Goal: Task Accomplishment & Management: Use online tool/utility

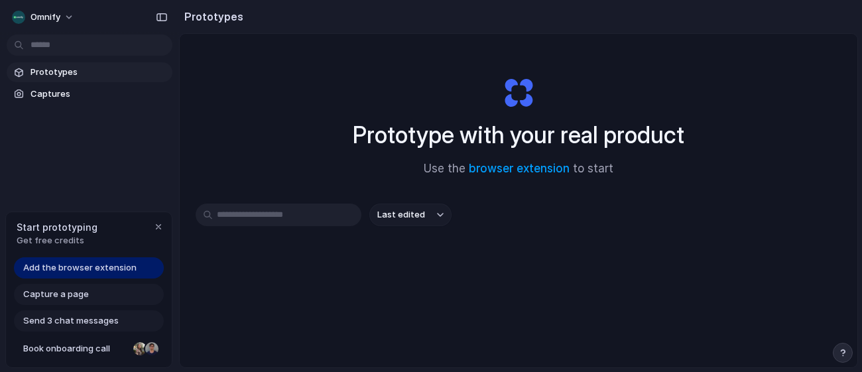
click at [70, 269] on span "Add the browser extension" at bounding box center [79, 267] width 113 height 13
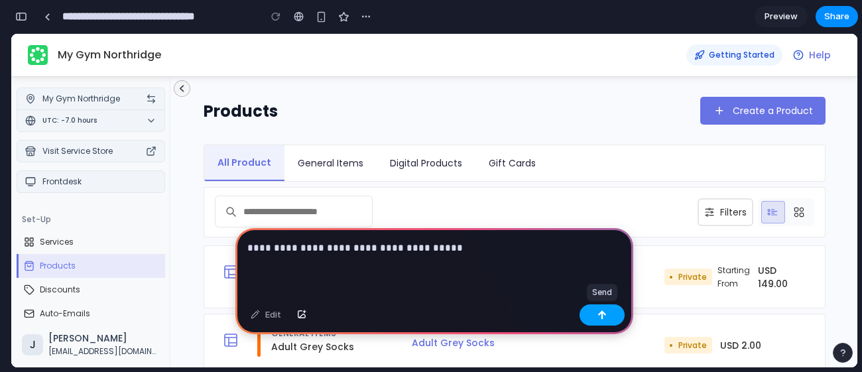
click at [611, 312] on button "button" at bounding box center [602, 314] width 45 height 21
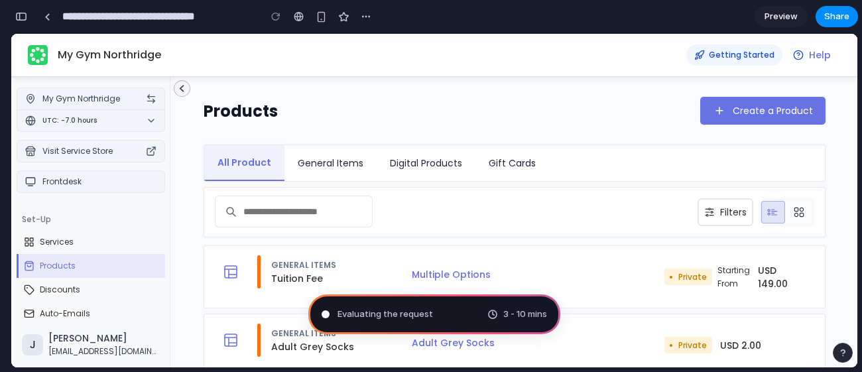
type input "**********"
click at [428, 312] on span "Untangling possibilities ." at bounding box center [387, 314] width 99 height 13
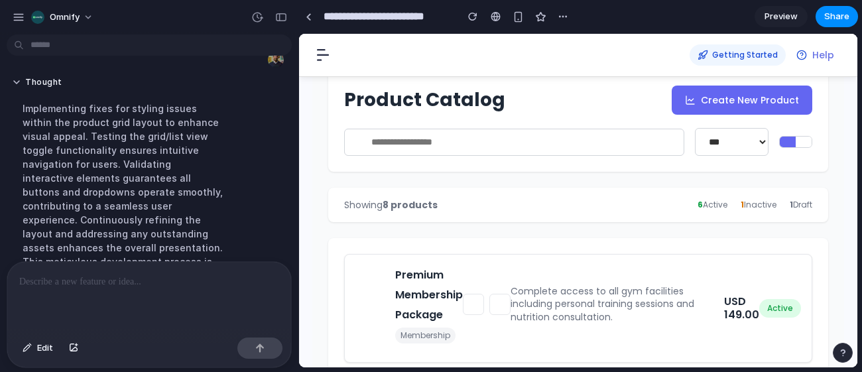
scroll to position [302, 0]
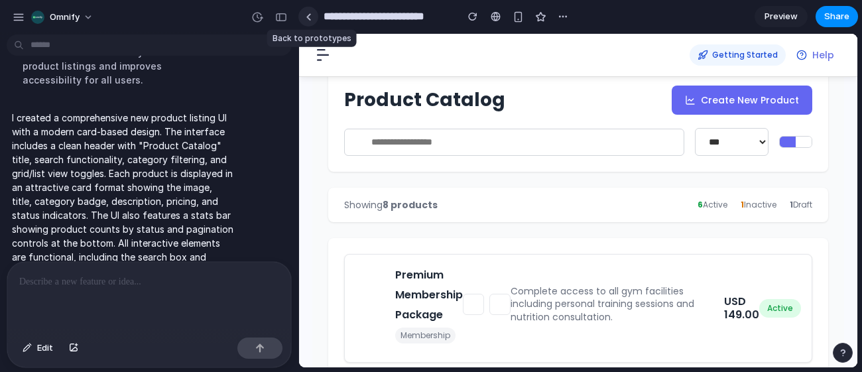
click at [306, 19] on div at bounding box center [309, 16] width 6 height 7
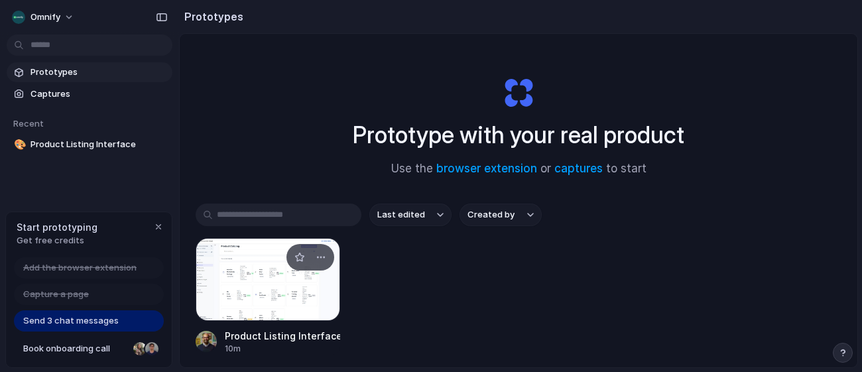
click at [282, 311] on div at bounding box center [268, 279] width 145 height 83
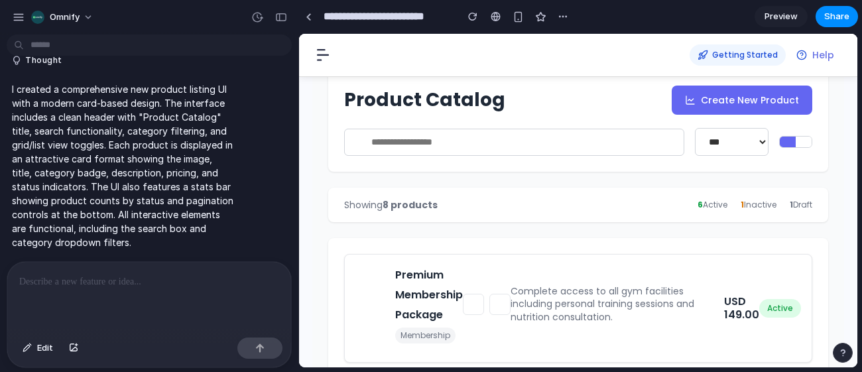
click at [768, 13] on span "Preview" at bounding box center [781, 16] width 33 height 13
